Goal: Transaction & Acquisition: Purchase product/service

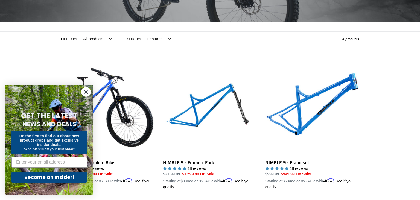
scroll to position [99, 0]
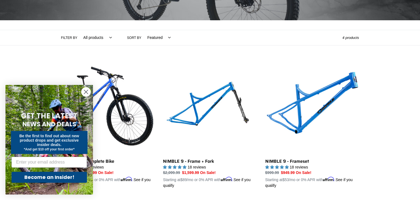
click at [85, 90] on circle "Close dialog" at bounding box center [85, 91] width 9 height 9
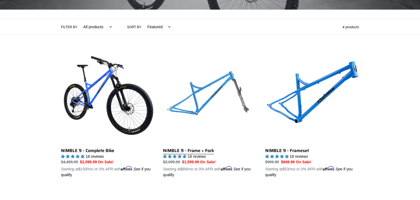
scroll to position [110, 0]
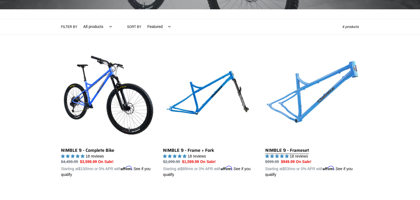
click at [300, 99] on link "NIMBLE 9 - Frameset" at bounding box center [312, 113] width 94 height 128
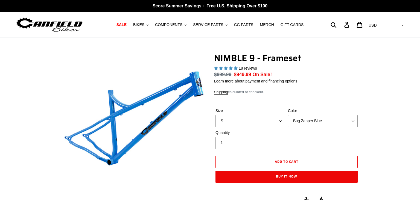
select select "highest-rating"
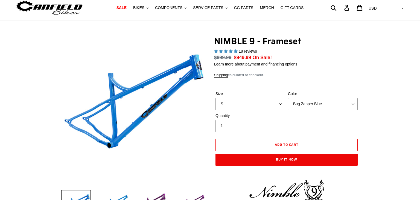
select select "M"
click at [215, 98] on select "S M L XL" at bounding box center [250, 104] width 70 height 12
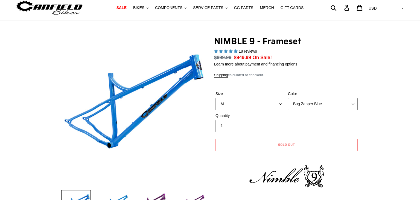
click at [309, 104] on select "Bug Zapper Blue Purple Haze -Sold Out Galaxy Black" at bounding box center [323, 104] width 70 height 12
click at [288, 104] on select "Bug Zapper Blue Purple Haze -Sold Out Galaxy Black" at bounding box center [323, 104] width 70 height 12
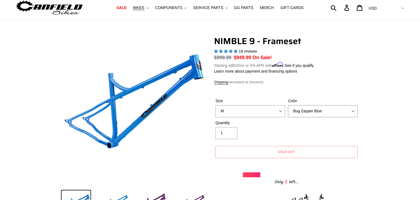
click at [303, 110] on select "Bug Zapper Blue Purple Haze -Sold Out Galaxy Black" at bounding box center [323, 111] width 70 height 12
select select "Purple Haze -Sold Out"
click at [288, 105] on select "Bug Zapper Blue Purple Haze -Sold Out Galaxy Black" at bounding box center [323, 111] width 70 height 12
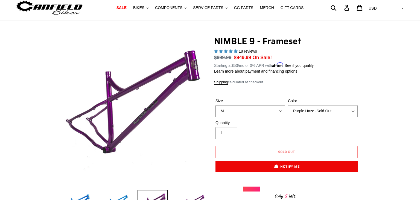
click at [278, 108] on select "S M L XL" at bounding box center [250, 111] width 70 height 12
select select "S"
click at [215, 105] on select "S M L XL" at bounding box center [250, 111] width 70 height 12
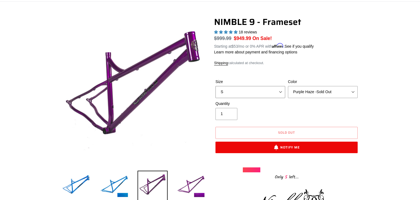
scroll to position [39, 0]
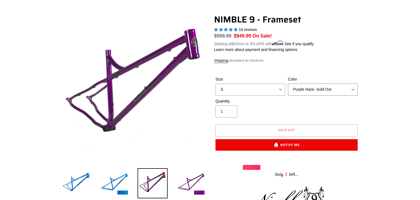
click at [346, 88] on select "Bug Zapper Blue Purple Haze -Sold Out Galaxy Black" at bounding box center [323, 89] width 70 height 12
click at [288, 83] on select "Bug Zapper Blue Purple Haze -Sold Out Galaxy Black" at bounding box center [323, 89] width 70 height 12
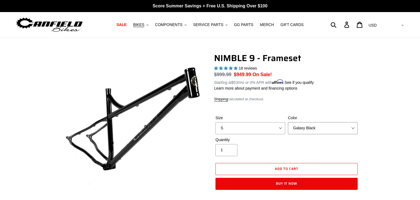
click at [342, 131] on select "Bug Zapper Blue Purple Haze -Sold Out Galaxy Black" at bounding box center [323, 128] width 70 height 12
click at [288, 122] on select "Bug Zapper Blue Purple Haze -Sold Out Galaxy Black" at bounding box center [323, 128] width 70 height 12
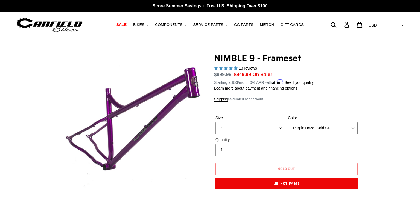
click at [315, 127] on select "Bug Zapper Blue Purple Haze -Sold Out Galaxy Black" at bounding box center [323, 128] width 70 height 12
select select "Galaxy Black"
click at [288, 122] on select "Bug Zapper Blue Purple Haze -Sold Out Galaxy Black" at bounding box center [323, 128] width 70 height 12
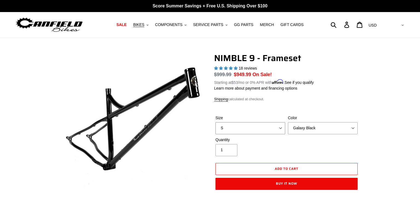
click at [275, 132] on select "S M L XL" at bounding box center [250, 128] width 70 height 12
select select "M"
click at [215, 122] on select "S M L XL" at bounding box center [250, 128] width 70 height 12
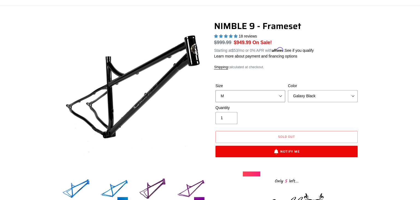
scroll to position [34, 0]
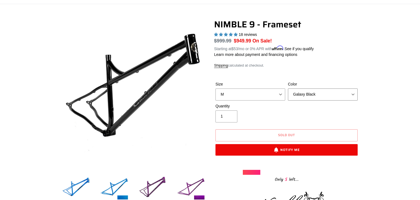
click at [347, 98] on select "Bug Zapper Blue Purple Haze -Sold Out Galaxy Black" at bounding box center [323, 94] width 70 height 12
click at [288, 88] on select "Bug Zapper Blue Purple Haze -Sold Out Galaxy Black" at bounding box center [323, 94] width 70 height 12
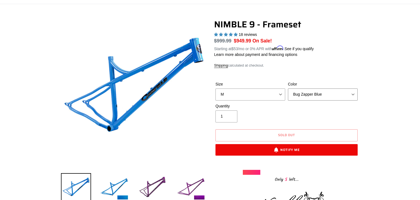
click at [335, 96] on select "Bug Zapper Blue Purple Haze -Sold Out Galaxy Black" at bounding box center [323, 94] width 70 height 12
select select "Purple Haze -Sold Out"
click at [288, 88] on select "Bug Zapper Blue Purple Haze -Sold Out Galaxy Black" at bounding box center [323, 94] width 70 height 12
